Goal: Information Seeking & Learning: Learn about a topic

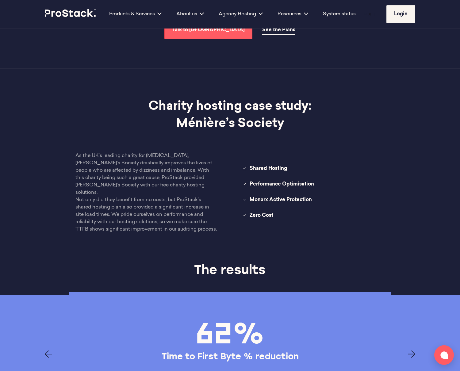
scroll to position [734, 0]
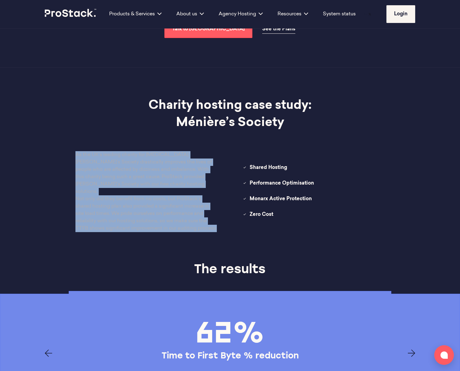
drag, startPoint x: 101, startPoint y: 232, endPoint x: 68, endPoint y: 157, distance: 82.4
click at [68, 157] on div "Charity hosting case study: [PERSON_NAME]’s Society As the UK’s leading charity…" at bounding box center [229, 165] width 419 height 194
copy div "As the UK’s leading charity for [MEDICAL_DATA], [PERSON_NAME]’s Society drastic…"
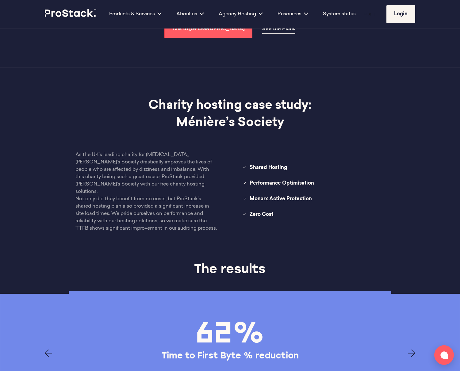
click at [145, 96] on div "Charity hosting case study: [PERSON_NAME]’s Society As the UK’s leading charity…" at bounding box center [229, 165] width 419 height 194
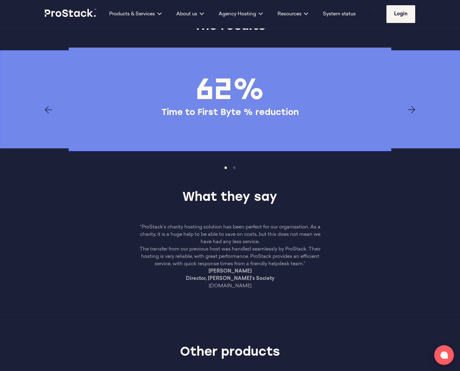
scroll to position [979, 0]
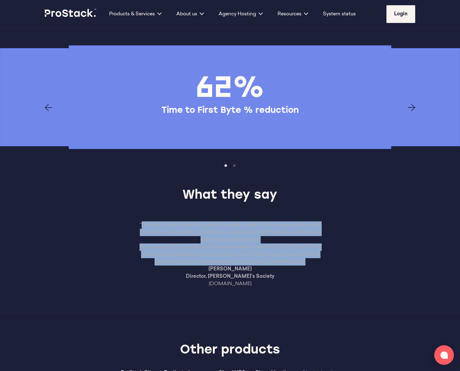
drag, startPoint x: 142, startPoint y: 225, endPoint x: 318, endPoint y: 261, distance: 179.4
click at [318, 261] on div "“ProStack’s charity hosting solution has been perfect for our organisation. As …" at bounding box center [229, 254] width 185 height 66
copy div "ProStack’s charity hosting solution has been perfect for our organisation. As a…"
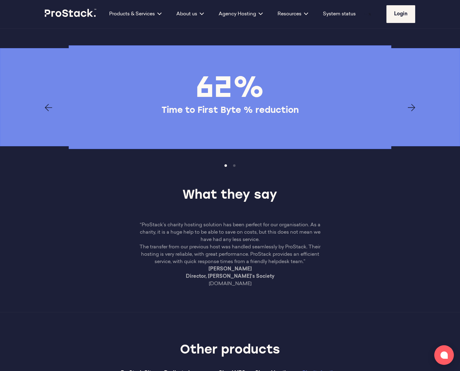
drag, startPoint x: 271, startPoint y: 284, endPoint x: 275, endPoint y: 283, distance: 3.4
click at [272, 283] on p "[PERSON_NAME] Director, [PERSON_NAME]’s Society [DOMAIN_NAME]" at bounding box center [229, 276] width 185 height 22
drag, startPoint x: 275, startPoint y: 283, endPoint x: 180, endPoint y: 270, distance: 95.6
click at [180, 270] on p "[PERSON_NAME] Director, [PERSON_NAME]’s Society [DOMAIN_NAME]" at bounding box center [229, 276] width 185 height 22
copy p "[PERSON_NAME] Director, [PERSON_NAME]’s Society [DOMAIN_NAME]"
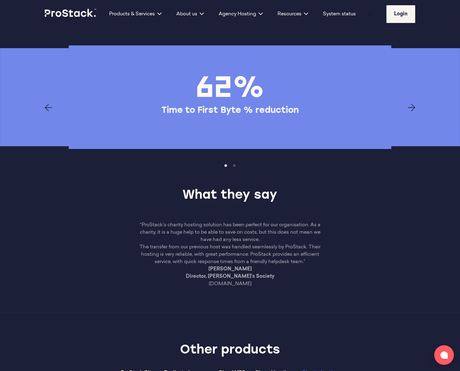
click at [162, 249] on p "The transfer from our previous host was handled seamlessly by ProStack. Their h…" at bounding box center [229, 254] width 185 height 22
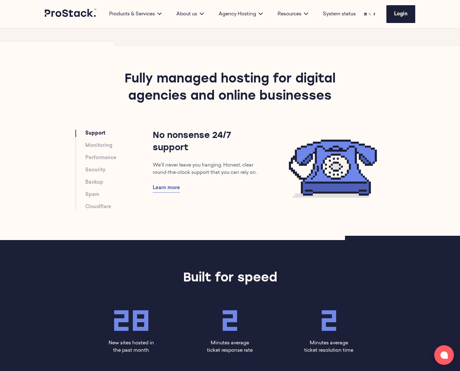
scroll to position [474, 0]
